Goal: Task Accomplishment & Management: Manage account settings

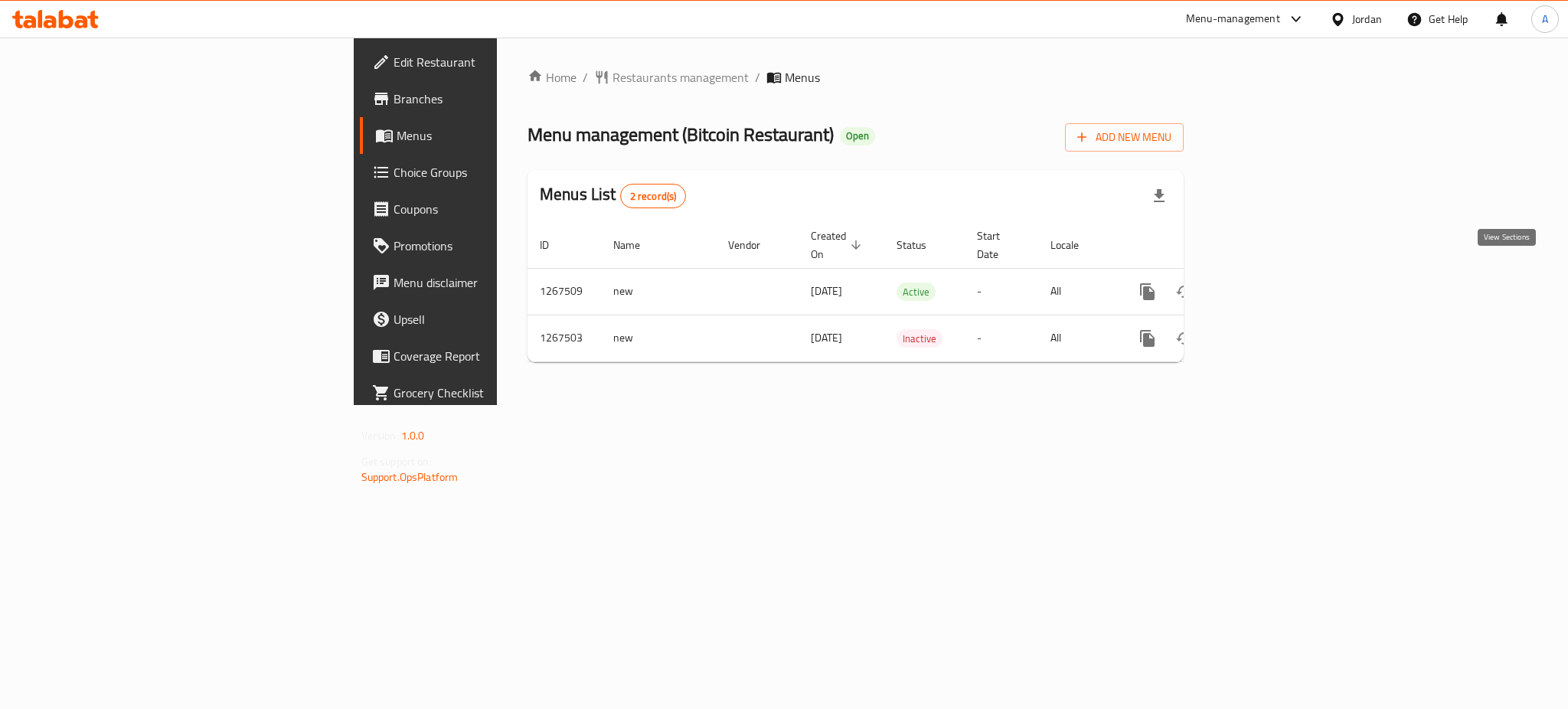
click at [1267, 283] on icon "enhanced table" at bounding box center [1258, 292] width 19 height 19
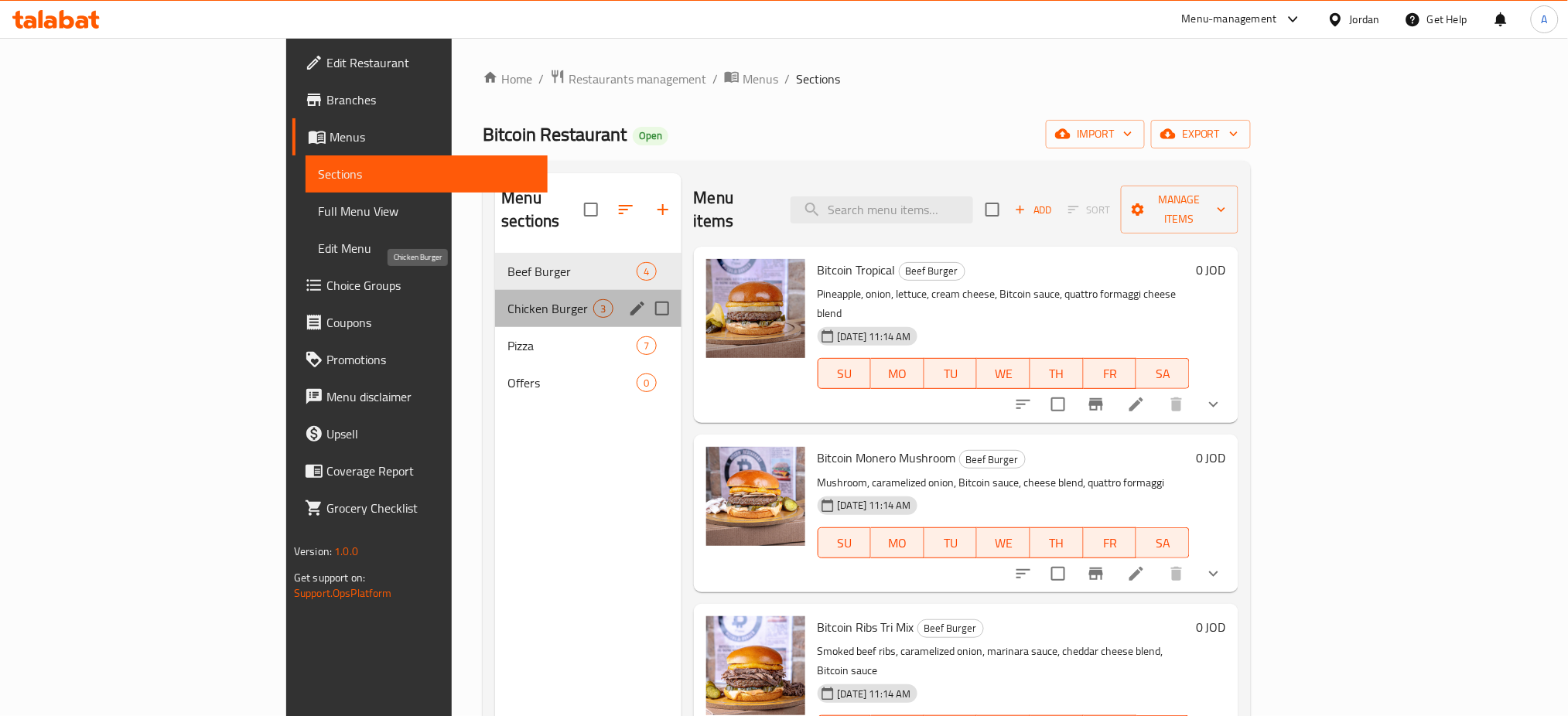
click at [508, 299] on span "Chicken Burger" at bounding box center [551, 308] width 86 height 19
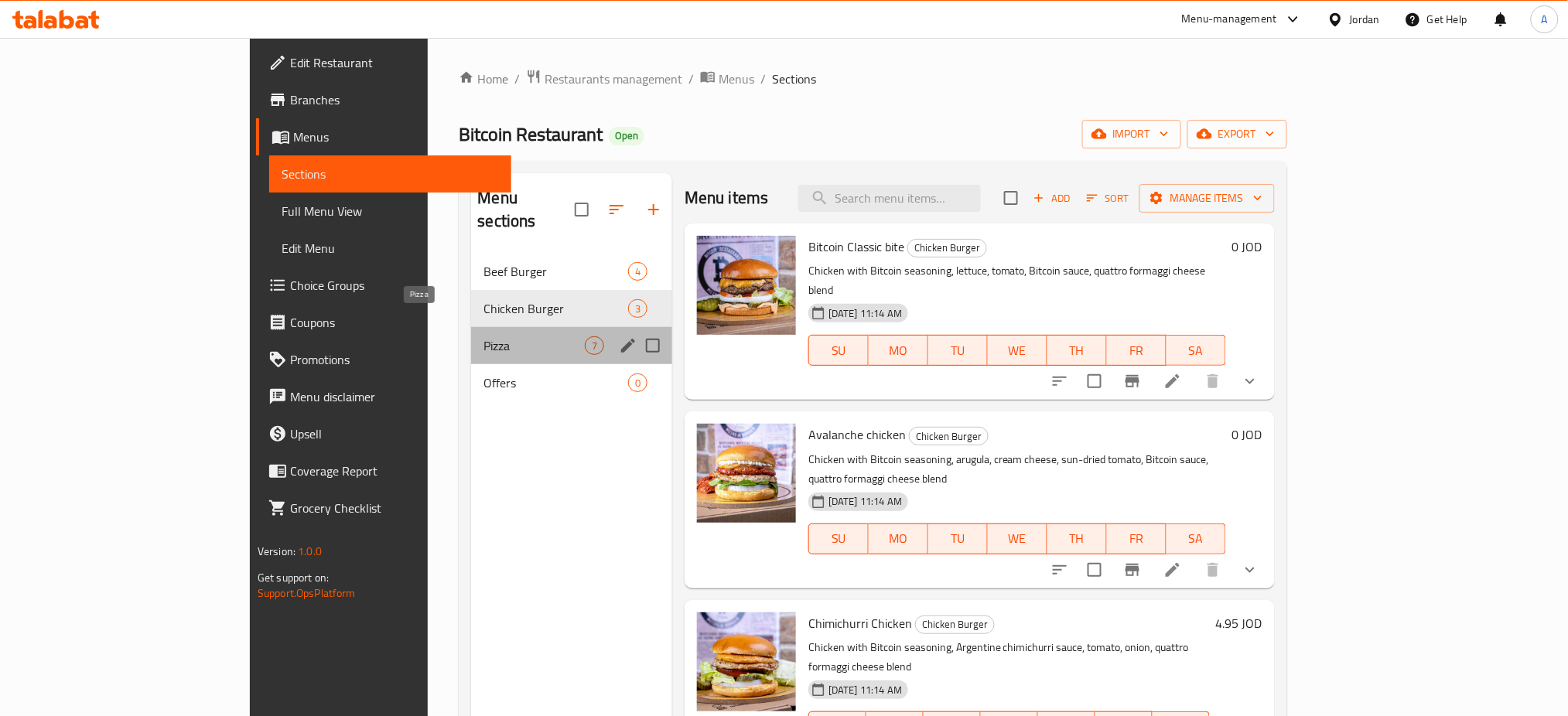
click at [483, 337] on span "Pizza" at bounding box center [534, 346] width 101 height 19
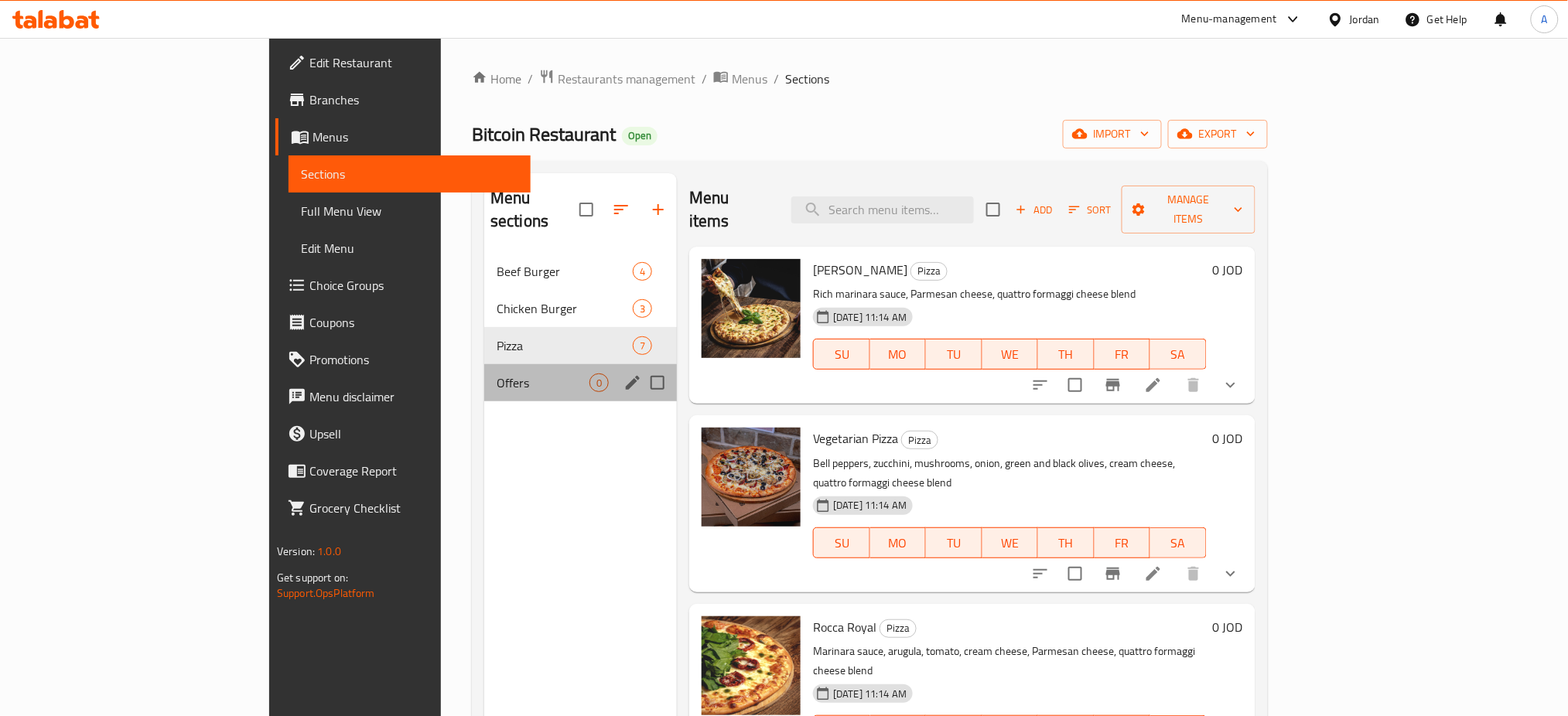
click at [484, 365] on div "Offers 0" at bounding box center [580, 383] width 192 height 37
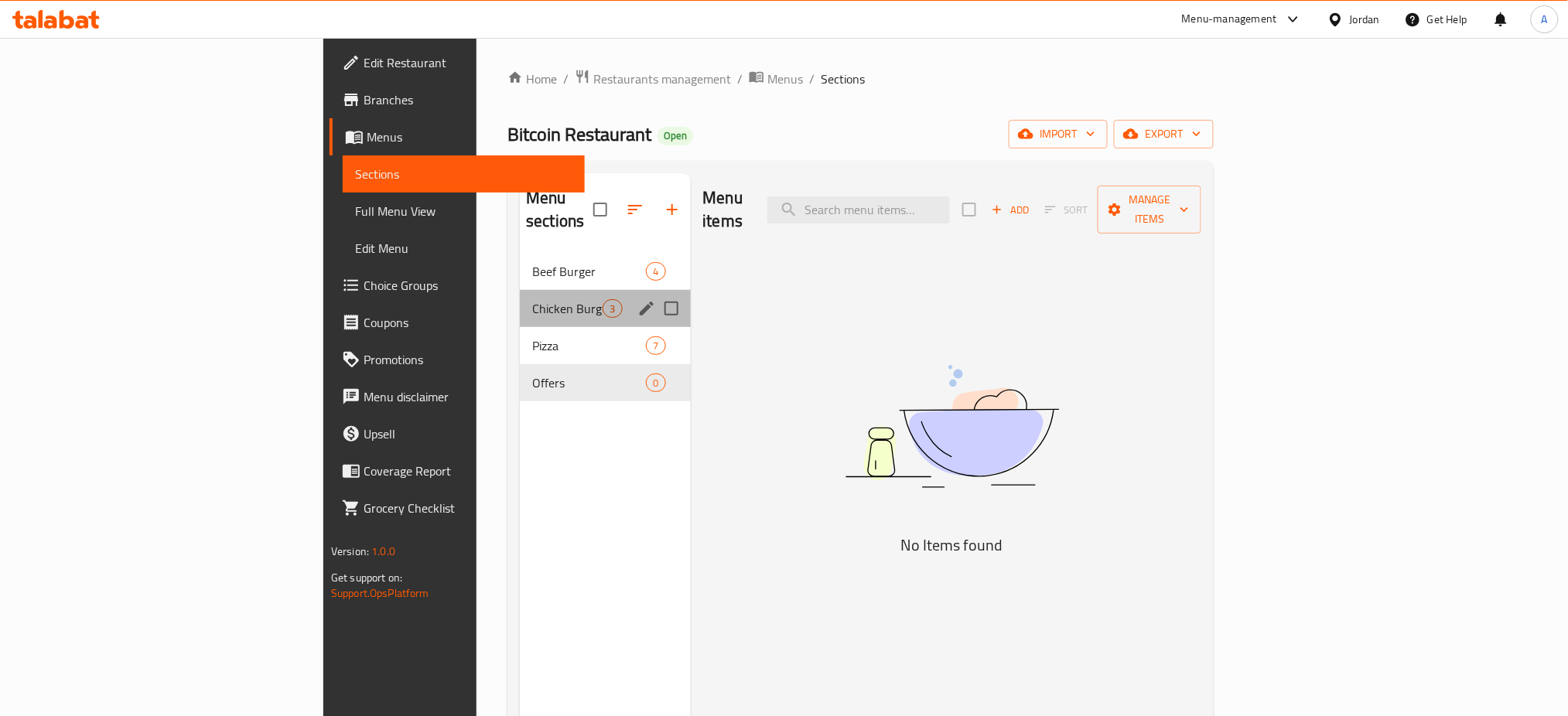
click at [520, 290] on div "Chicken Burger 3" at bounding box center [605, 308] width 170 height 37
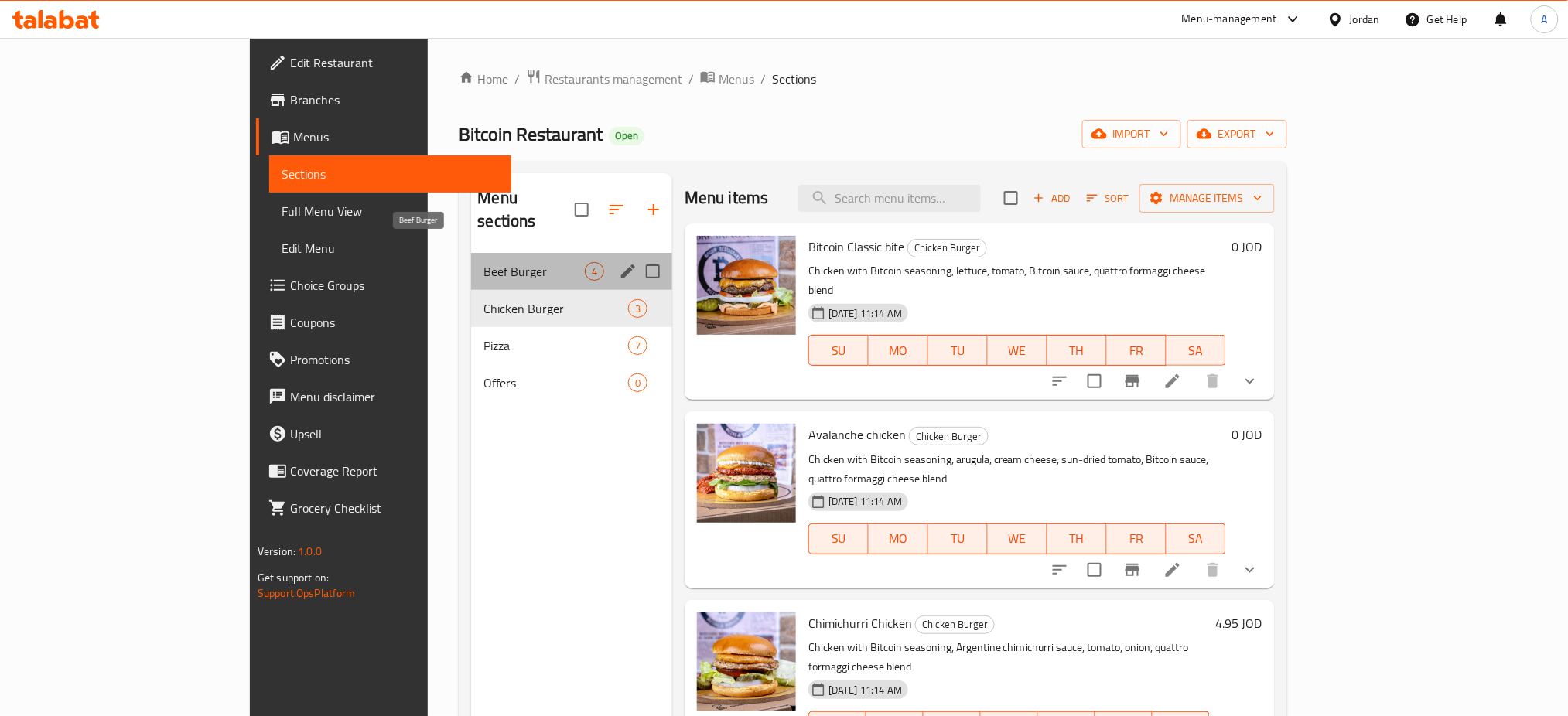
click at [483, 262] on span "Beef Burger" at bounding box center [534, 271] width 101 height 19
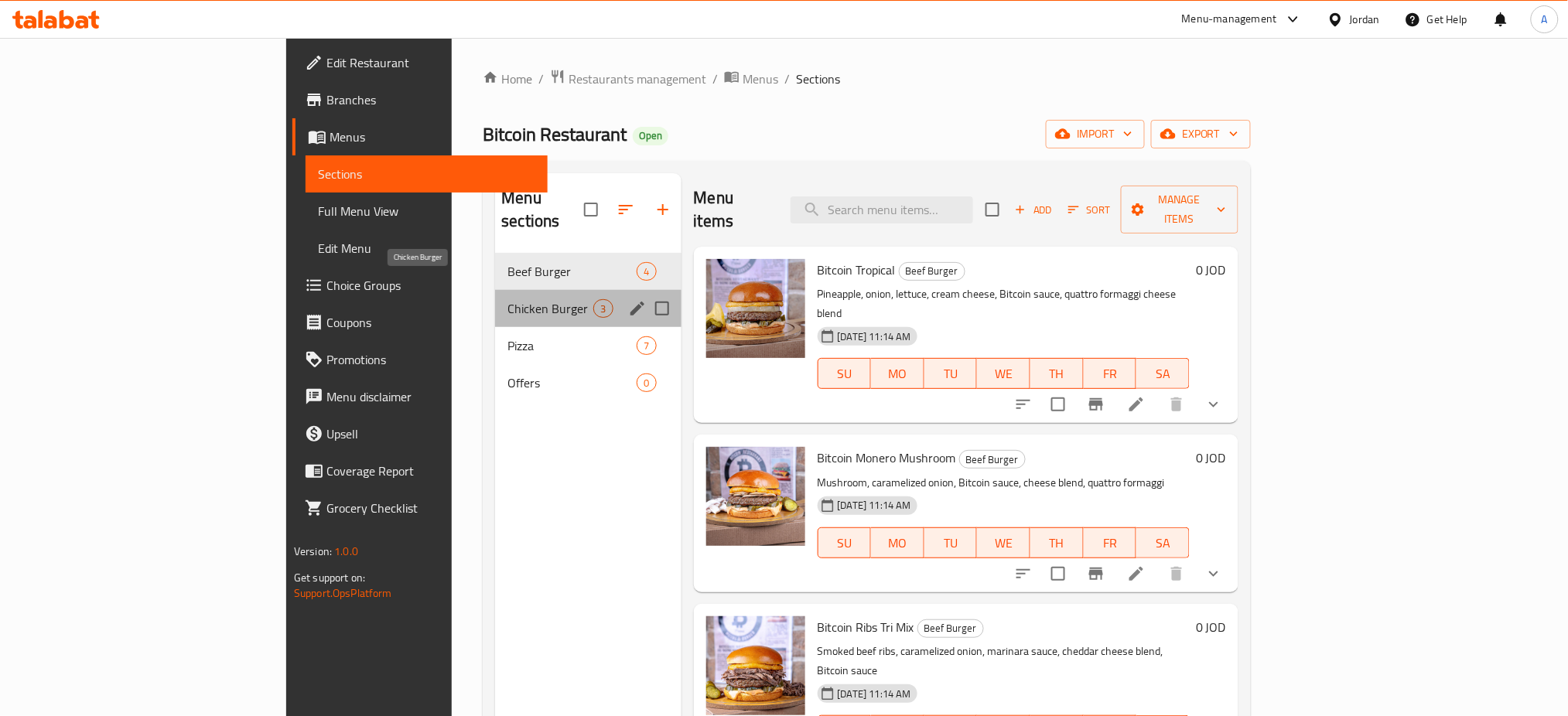
click at [508, 299] on span "Chicken Burger" at bounding box center [551, 308] width 86 height 19
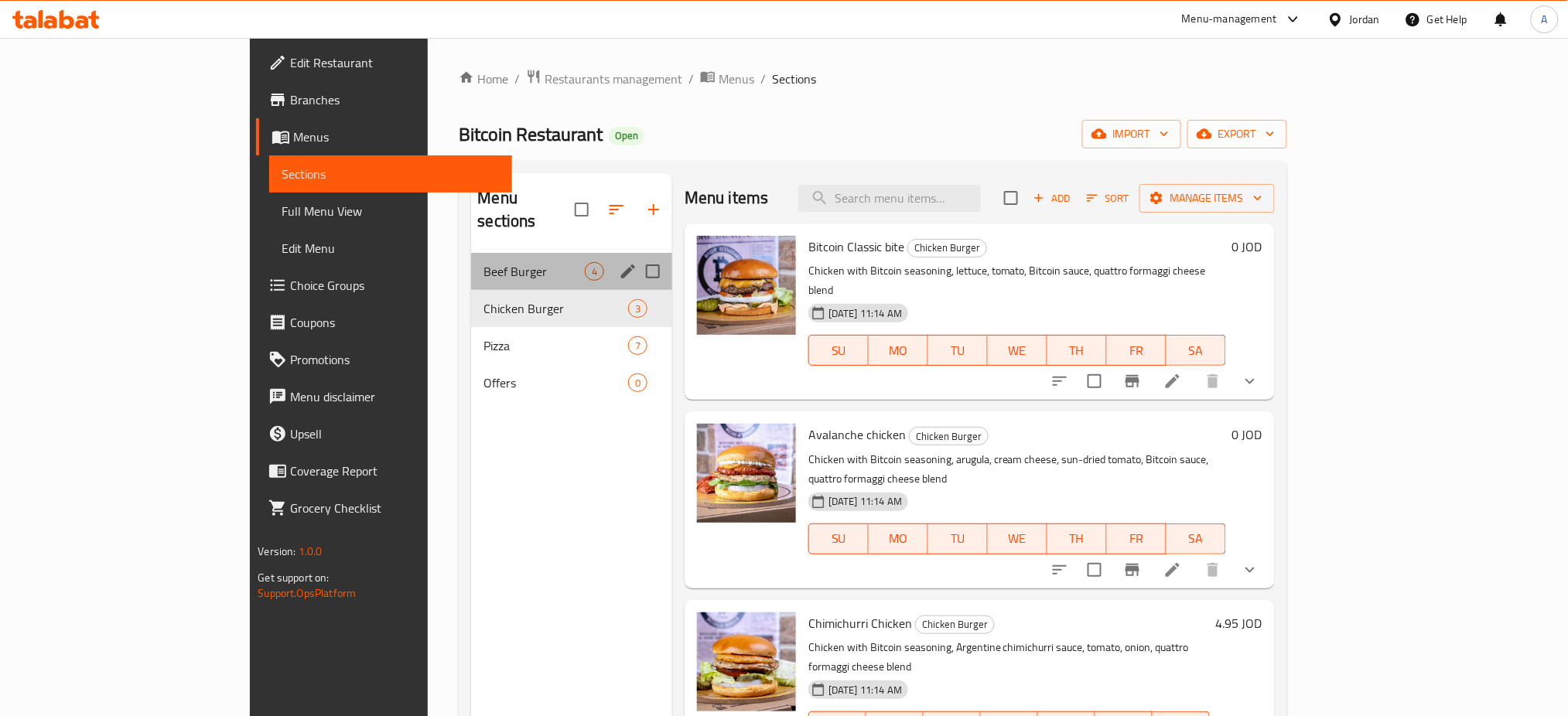
click at [546, 253] on div "Beef Burger 4" at bounding box center [571, 271] width 201 height 37
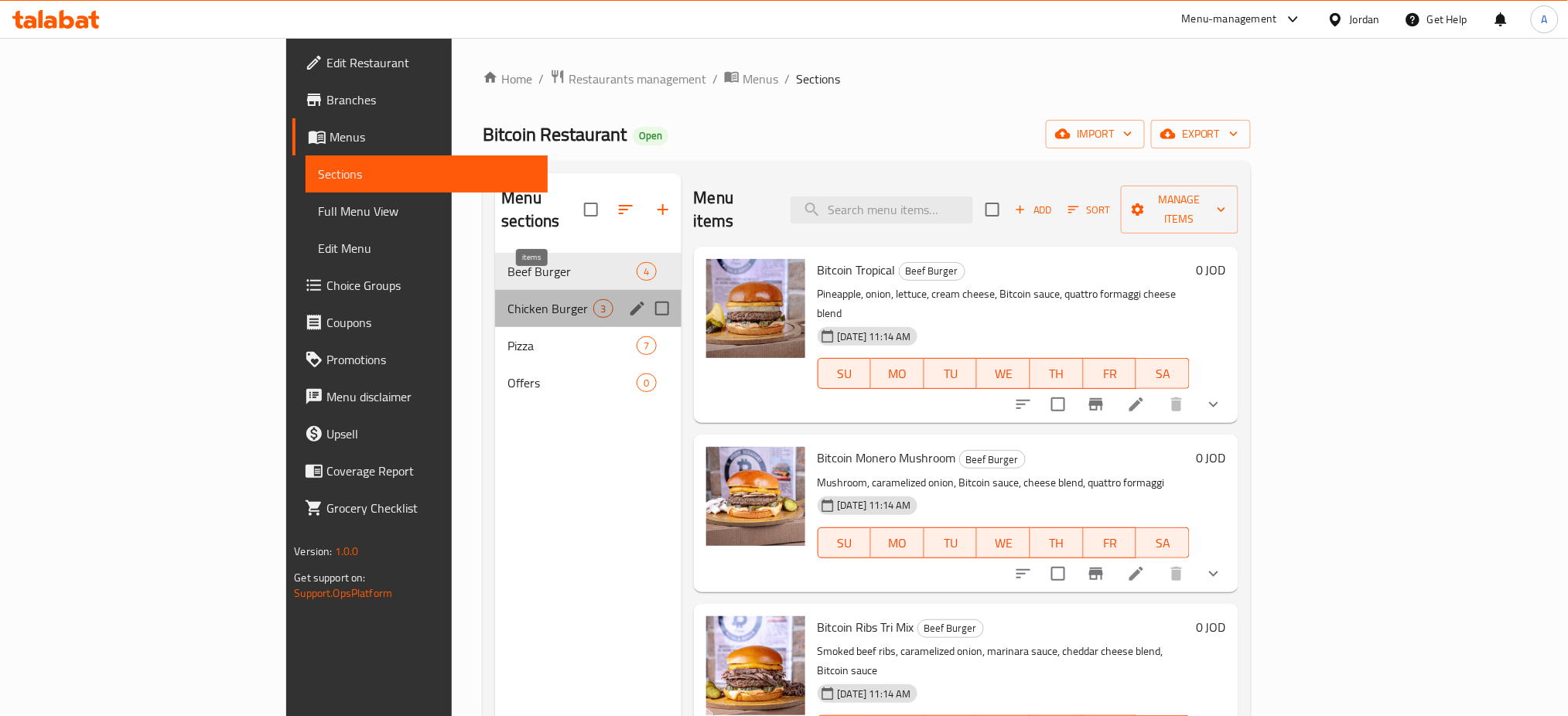
click at [594, 302] on span "3" at bounding box center [603, 309] width 18 height 14
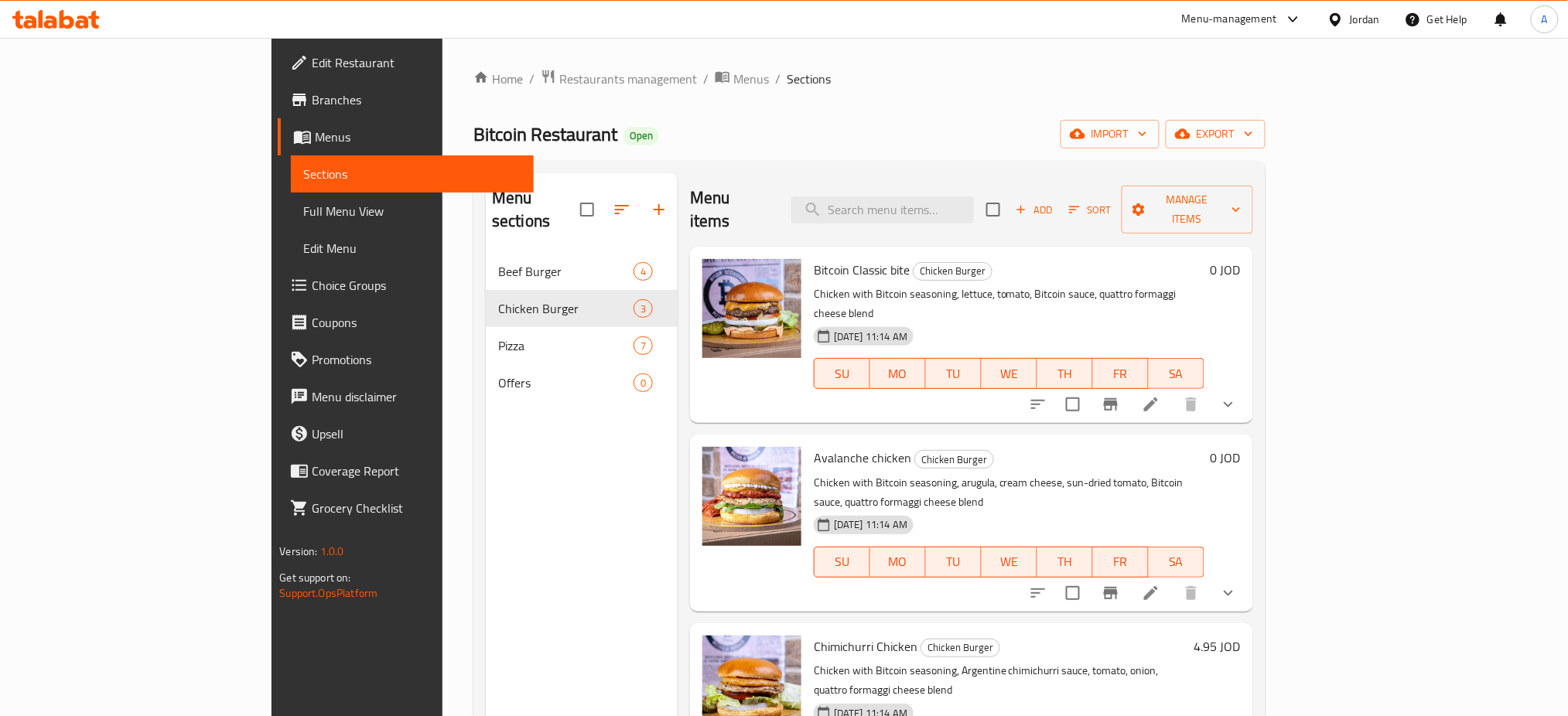
click at [678, 474] on div "Menu items Add Sort Manage items Bitcoin Classic bite Chicken Burger Chicken wi…" at bounding box center [965, 531] width 576 height 716
click at [474, 142] on span "Bitcoin Restaurant" at bounding box center [545, 134] width 144 height 35
copy span "Bitcoin Restaurant"
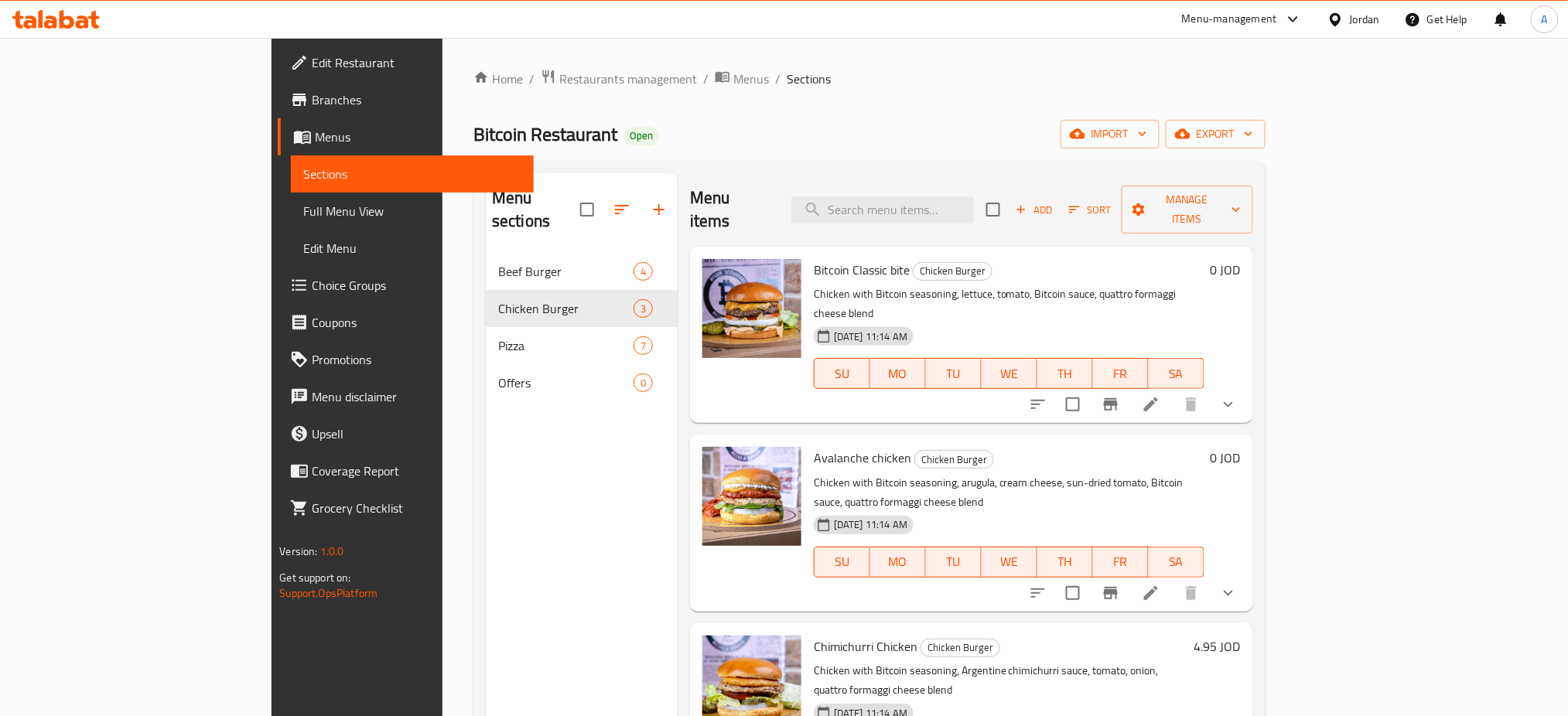
click at [692, 93] on div "Home / Restaurants management / Menus / Sections Bitcoin Restaurant Open import…" at bounding box center [869, 485] width 792 height 833
click at [278, 110] on link "Branches" at bounding box center [405, 99] width 256 height 37
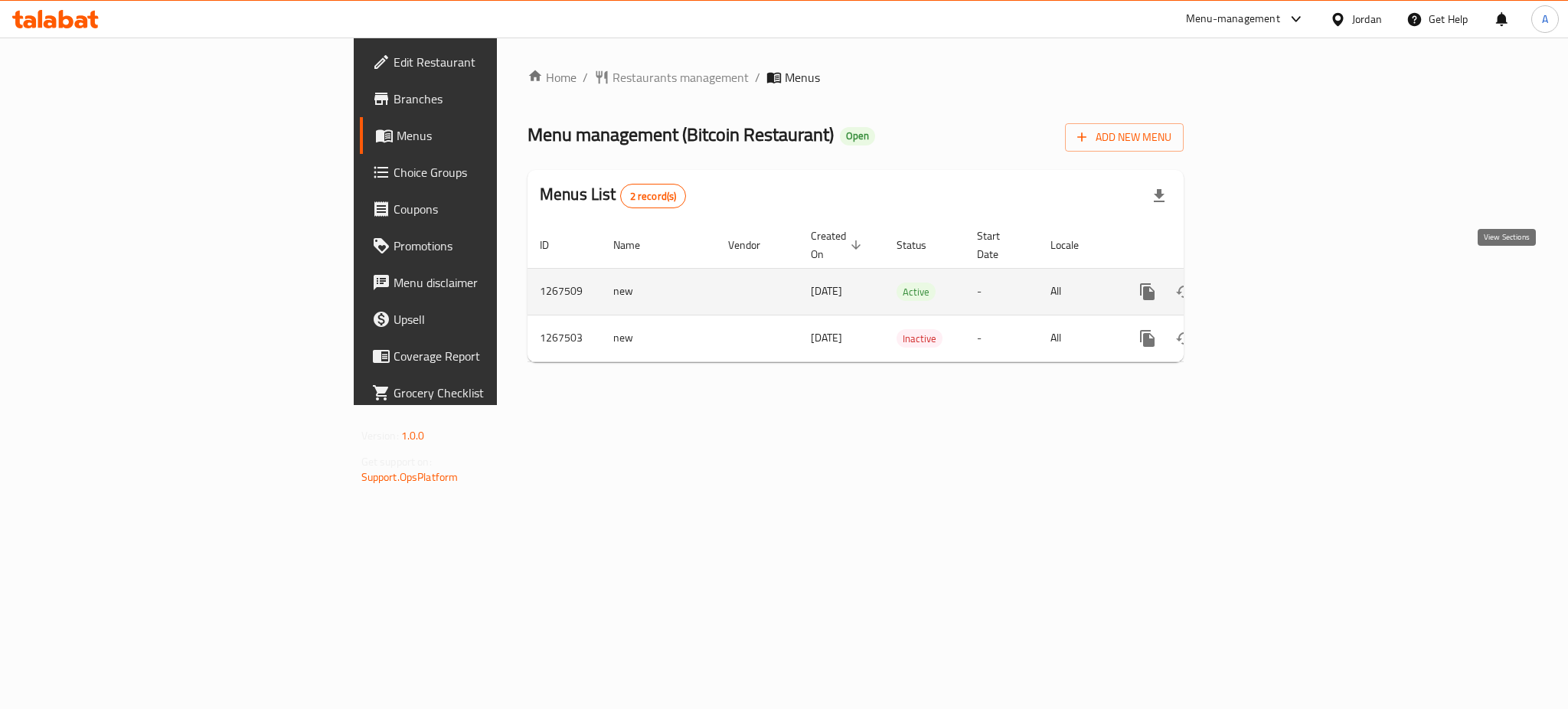
click at [1267, 283] on icon "enhanced table" at bounding box center [1258, 292] width 19 height 19
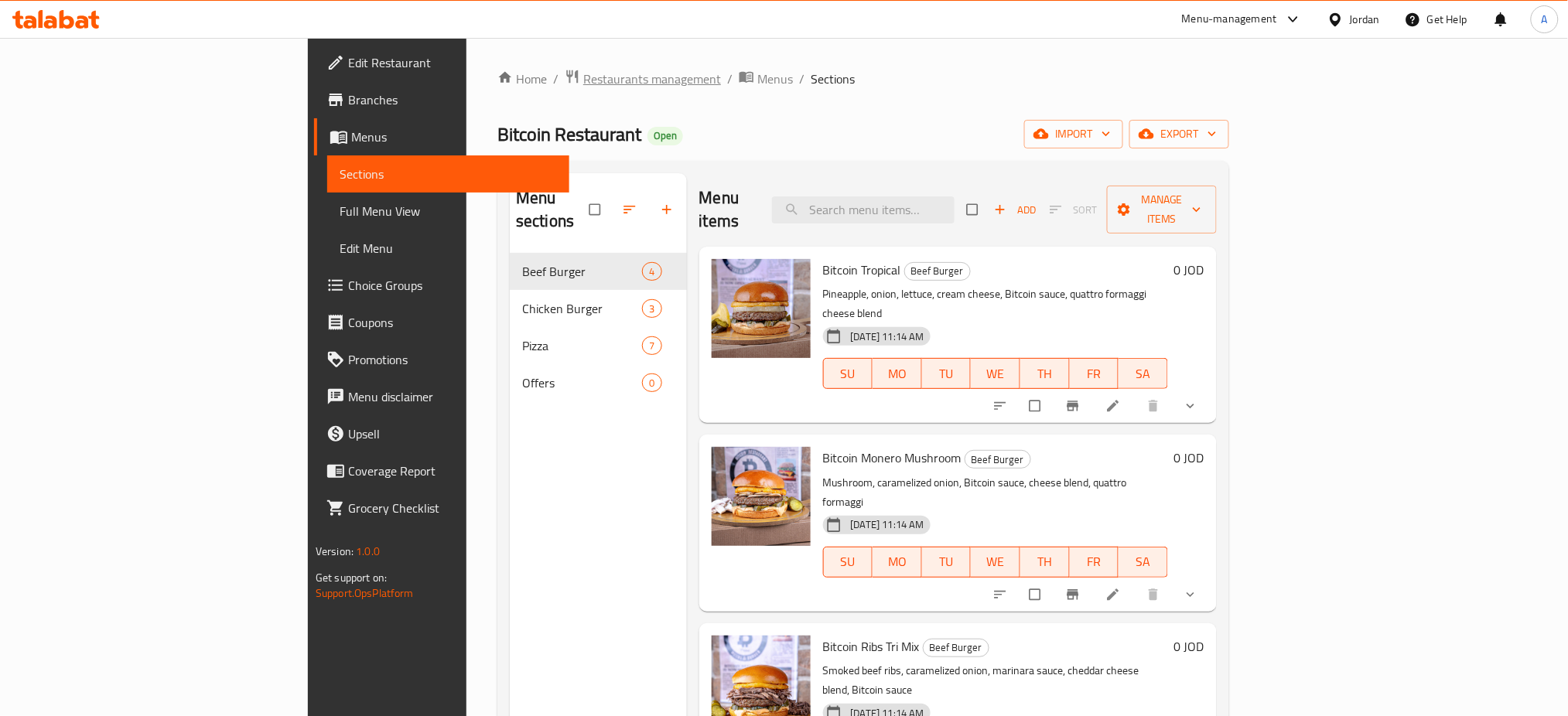
click at [583, 75] on span "Restaurants management" at bounding box center [651, 78] width 137 height 19
